Goal: Check status: Check status

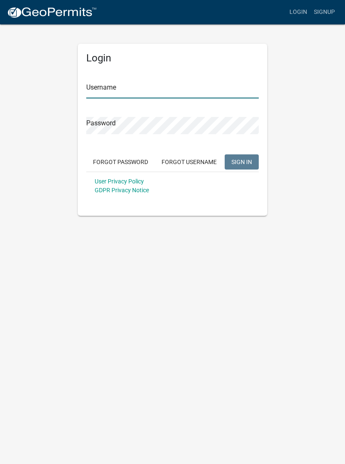
click at [135, 86] on input "Username" at bounding box center [172, 89] width 172 height 17
type input "Tpurcell"
click at [241, 161] on button "SIGN IN" at bounding box center [242, 161] width 34 height 15
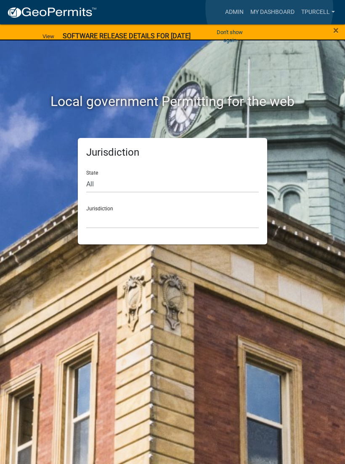
click at [269, 8] on link "My Dashboard" at bounding box center [272, 12] width 51 height 16
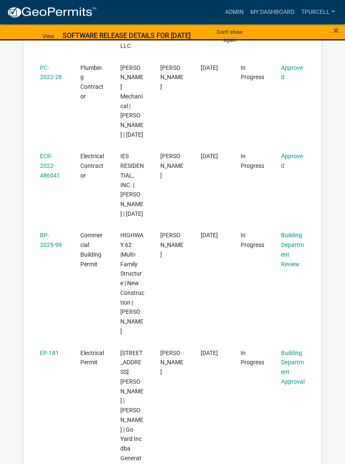
scroll to position [434, 0]
click at [50, 248] on link "BP-2025-99" at bounding box center [51, 240] width 22 height 16
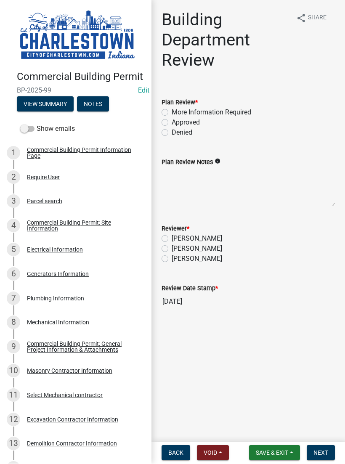
click at [38, 102] on button "View Summary" at bounding box center [45, 104] width 57 height 15
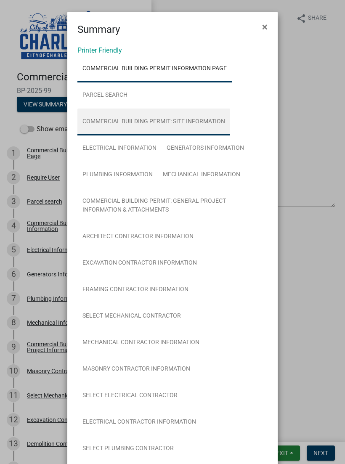
click at [198, 115] on link "Commercial Building Permit: Site Information" at bounding box center [153, 121] width 153 height 27
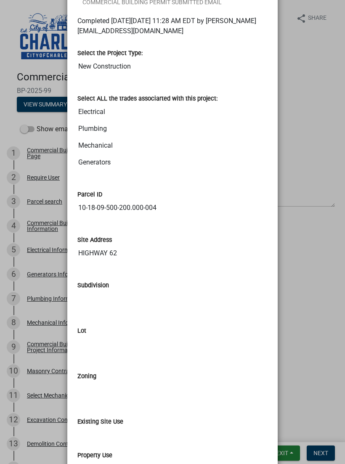
scroll to position [547, 0]
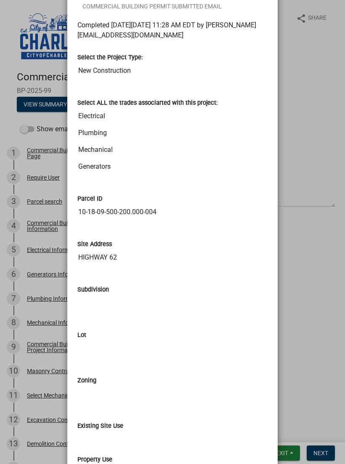
click at [313, 138] on ngb-modal-window "Summary × Printer Friendly Commercial Building Permit Information Page Parcel s…" at bounding box center [172, 232] width 345 height 464
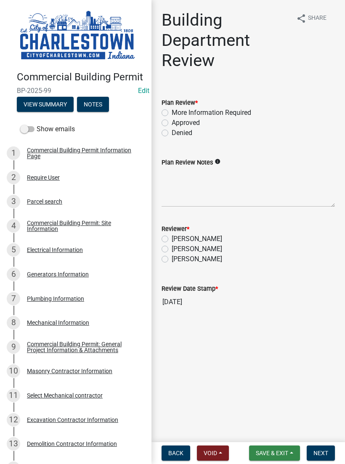
click at [268, 447] on button "Save & Exit" at bounding box center [274, 452] width 51 height 15
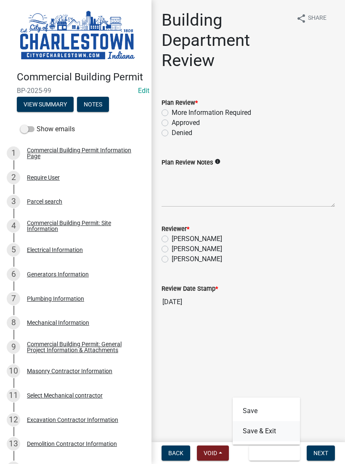
click at [269, 429] on button "Save & Exit" at bounding box center [266, 431] width 67 height 20
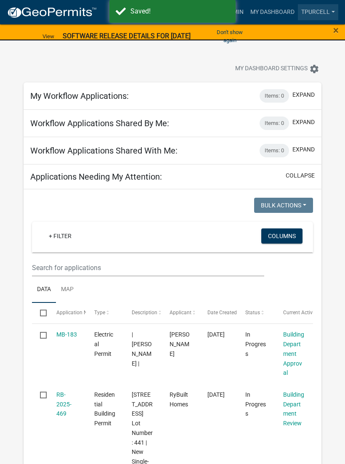
click at [329, 10] on link "Tpurcell" at bounding box center [318, 12] width 40 height 16
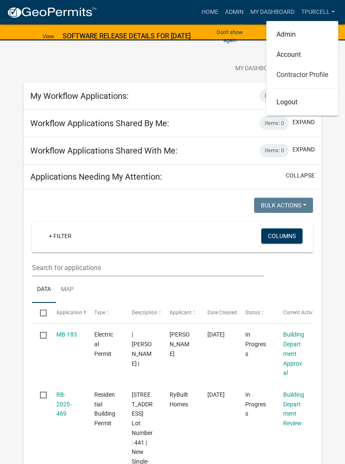
click at [317, 74] on link "Contractor Profile" at bounding box center [302, 75] width 72 height 20
